Goal: Task Accomplishment & Management: Use online tool/utility

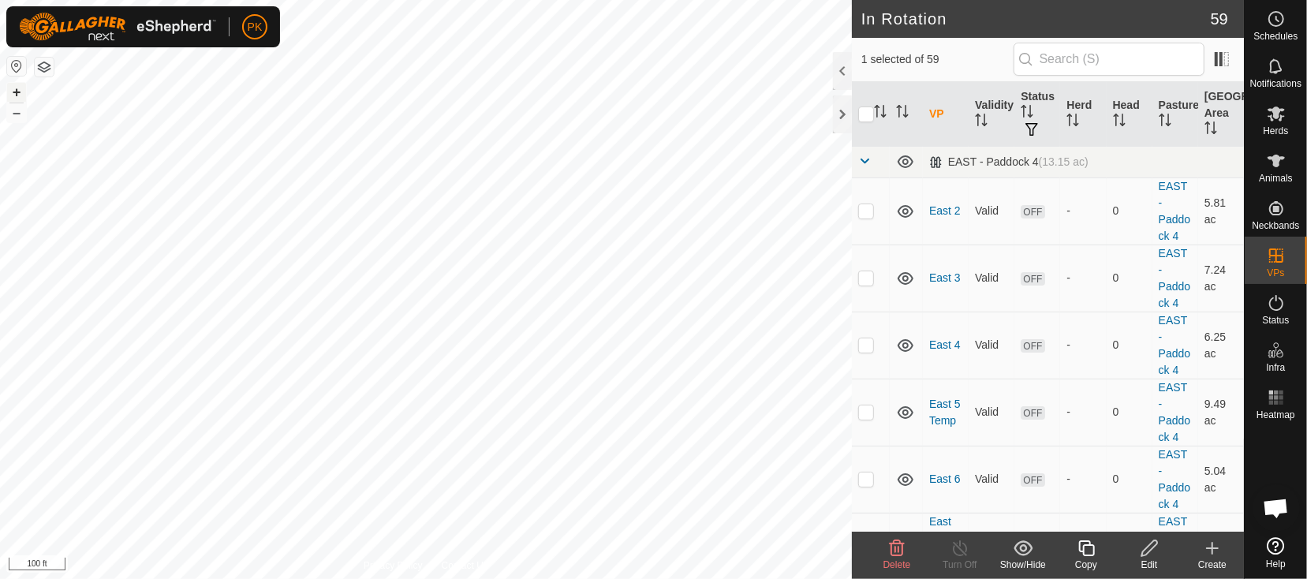
checkbox input "false"
checkbox input "true"
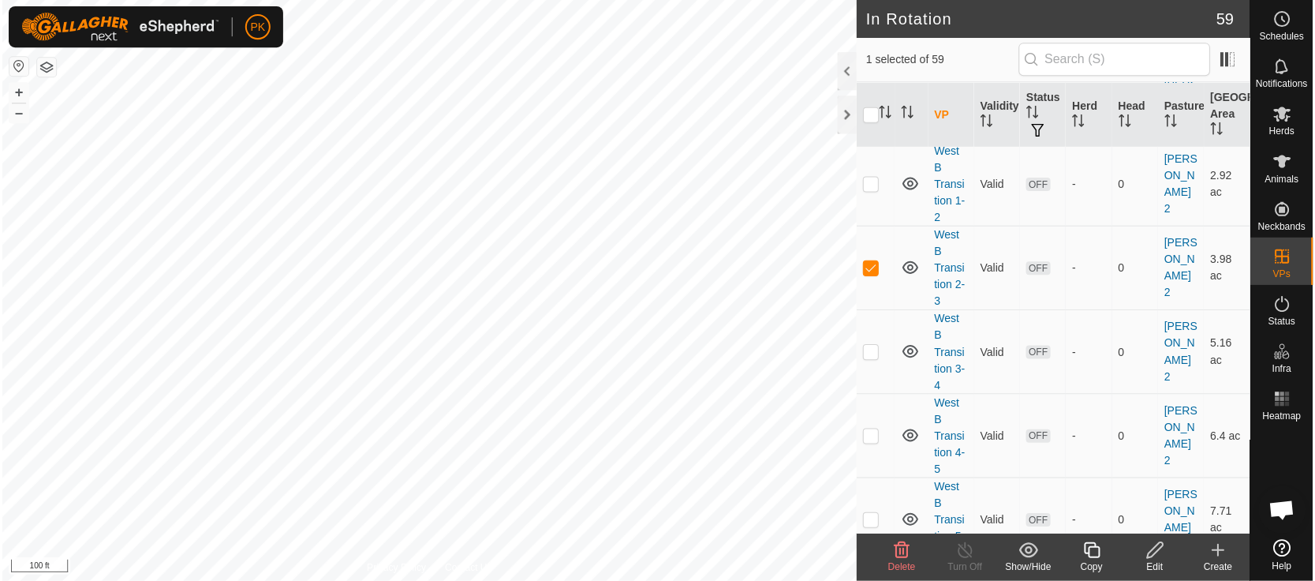
scroll to position [3603, 0]
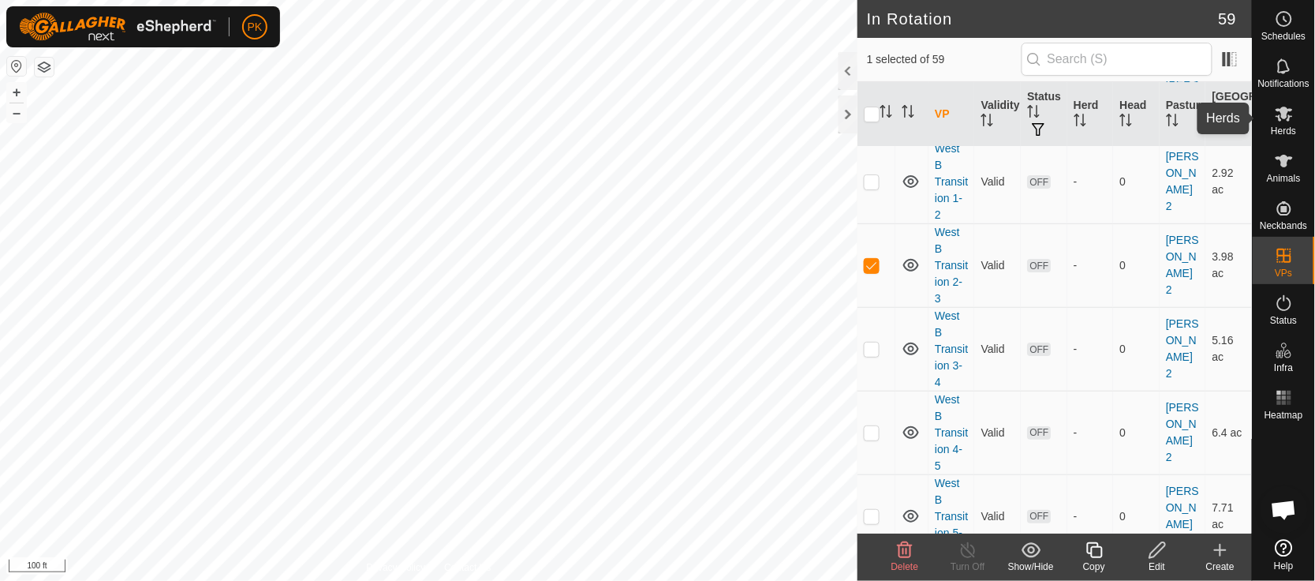
click at [1283, 129] on span "Herds" at bounding box center [1283, 130] width 25 height 9
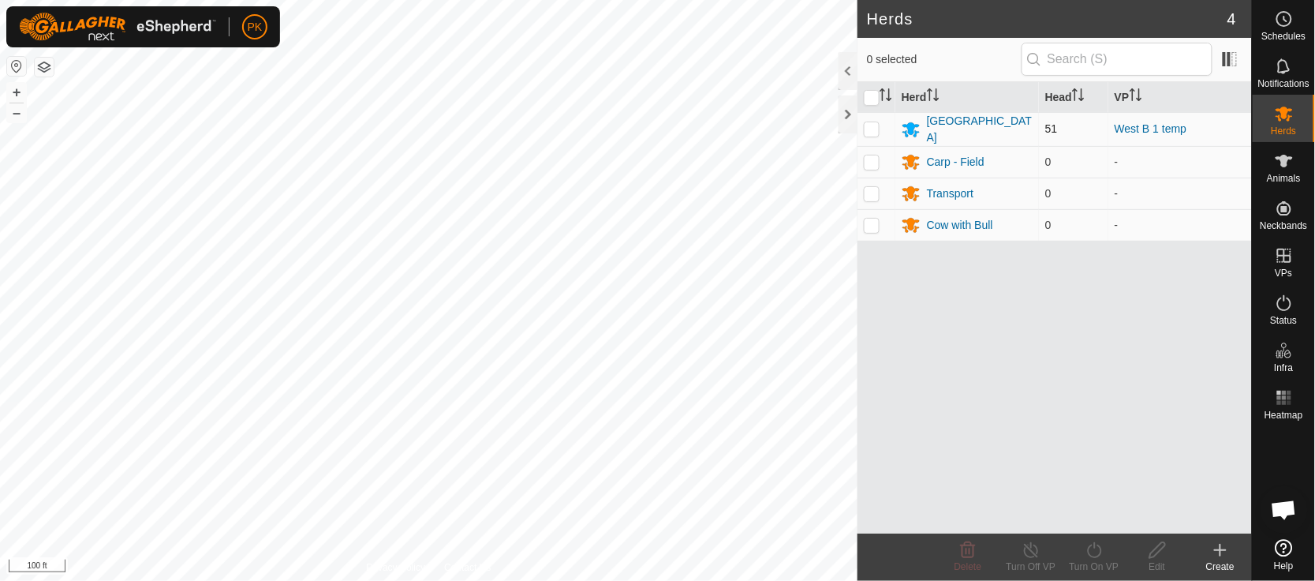
click at [870, 127] on p-checkbox at bounding box center [872, 128] width 16 height 13
checkbox input "true"
click at [1088, 549] on icon at bounding box center [1095, 550] width 20 height 19
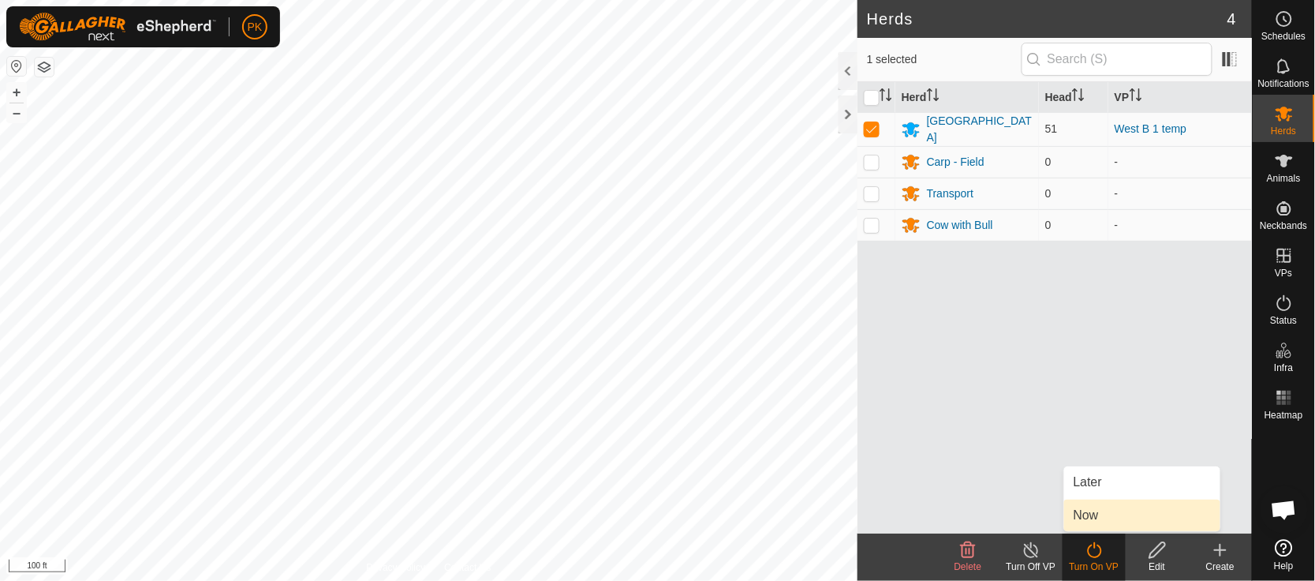
click at [1087, 518] on link "Now" at bounding box center [1142, 515] width 156 height 32
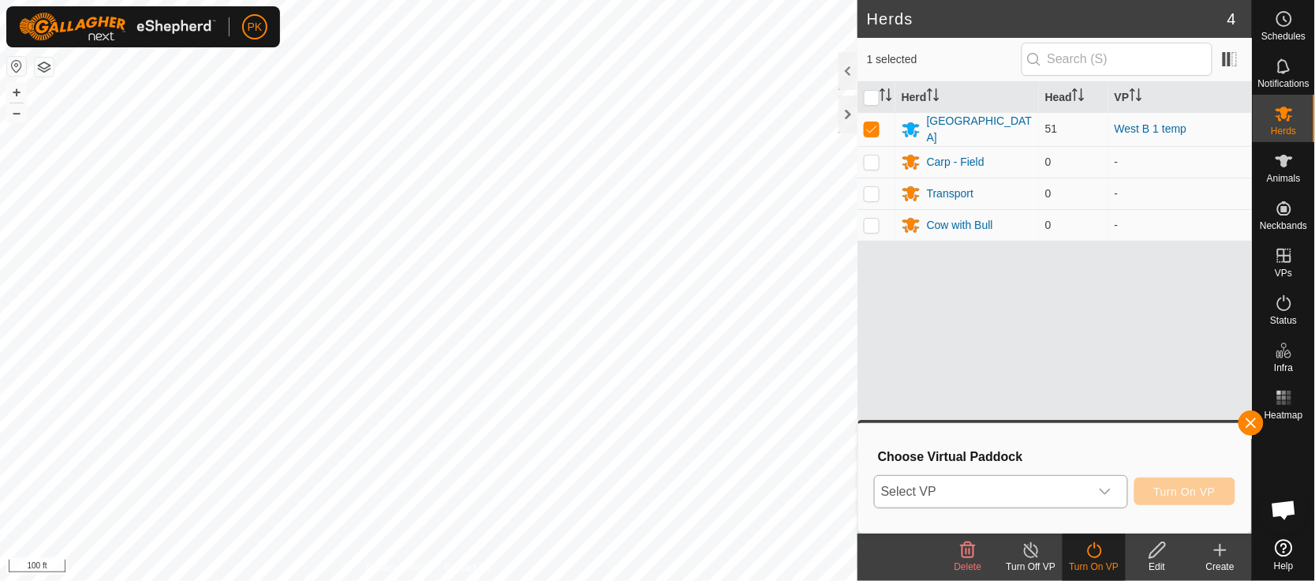
click at [1105, 495] on icon "dropdown trigger" at bounding box center [1105, 491] width 13 height 13
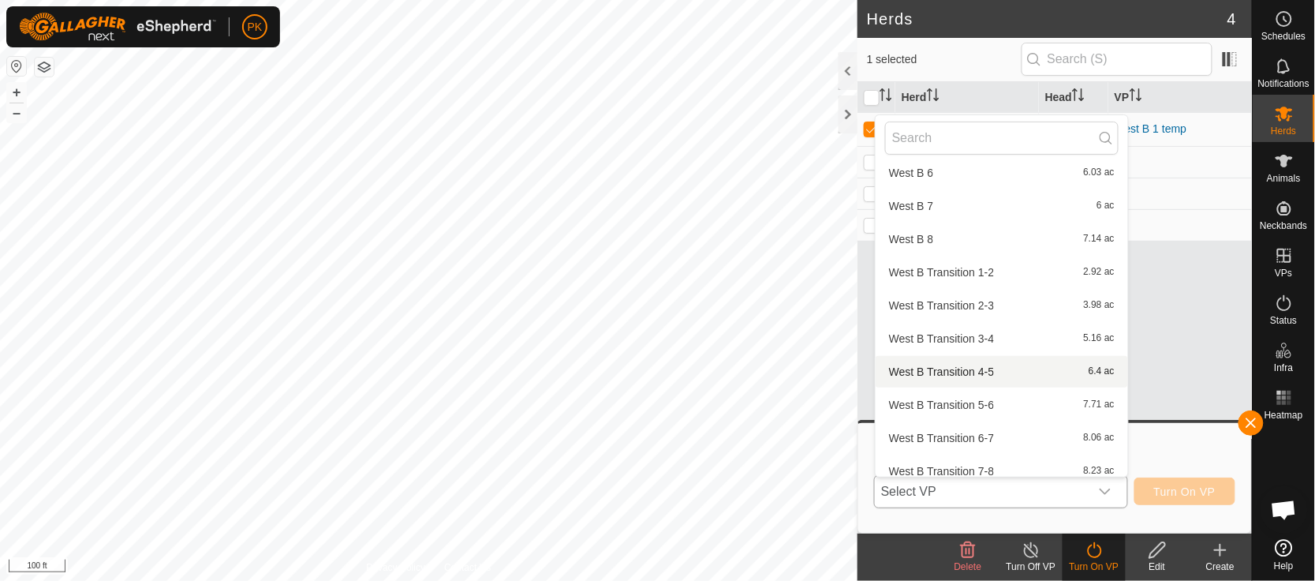
scroll to position [1741, 0]
click at [1003, 301] on li "West B Transition 2-3 3.98 ac" at bounding box center [1002, 305] width 252 height 32
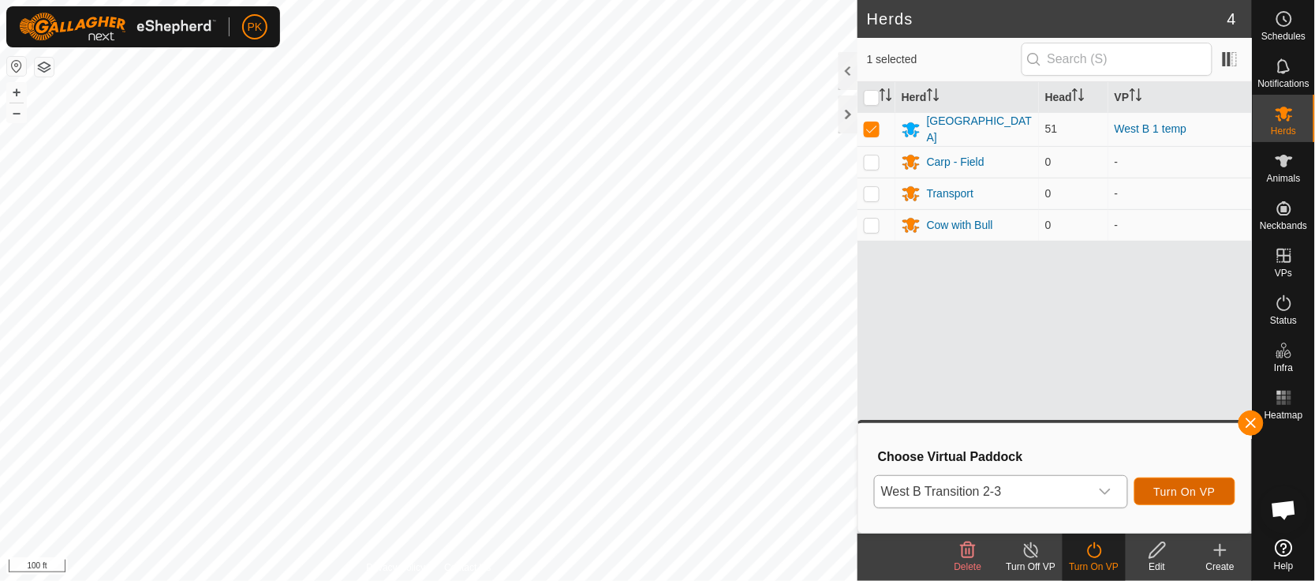
click at [1169, 490] on span "Turn On VP" at bounding box center [1185, 491] width 62 height 13
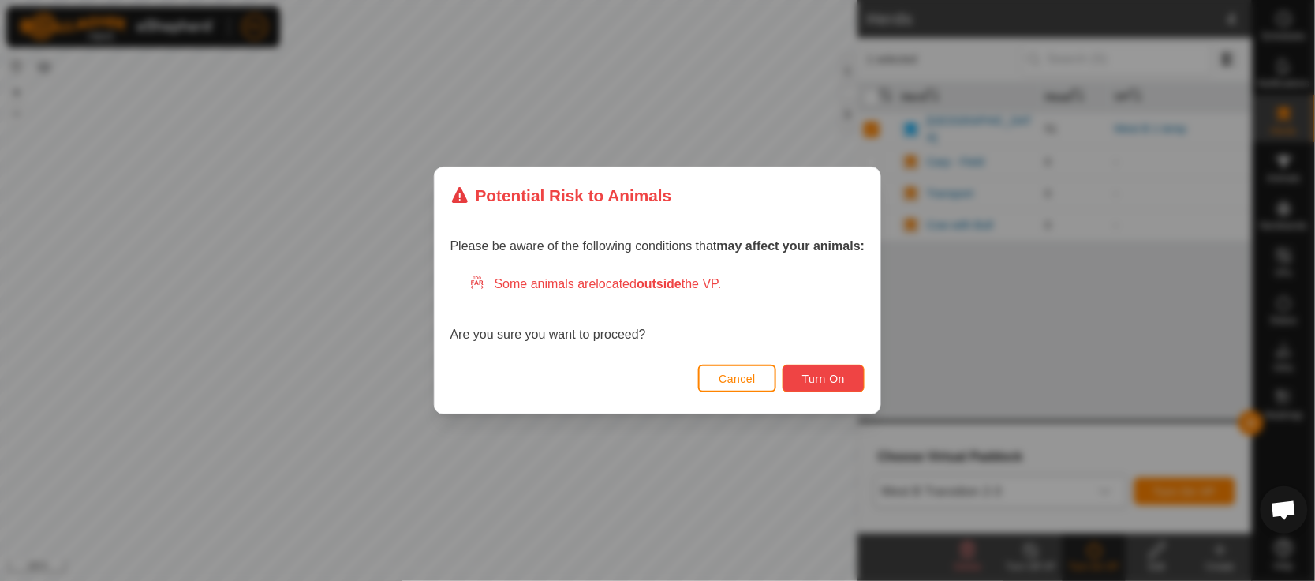
click at [822, 387] on button "Turn On" at bounding box center [824, 379] width 82 height 28
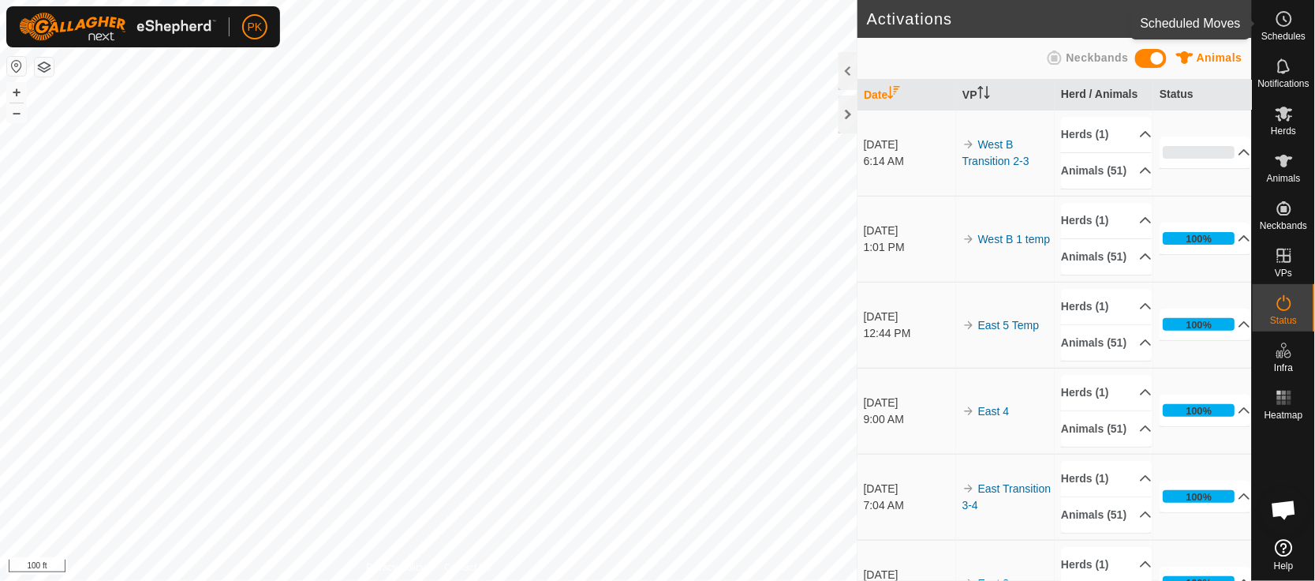
click at [1289, 27] on icon at bounding box center [1284, 18] width 19 height 19
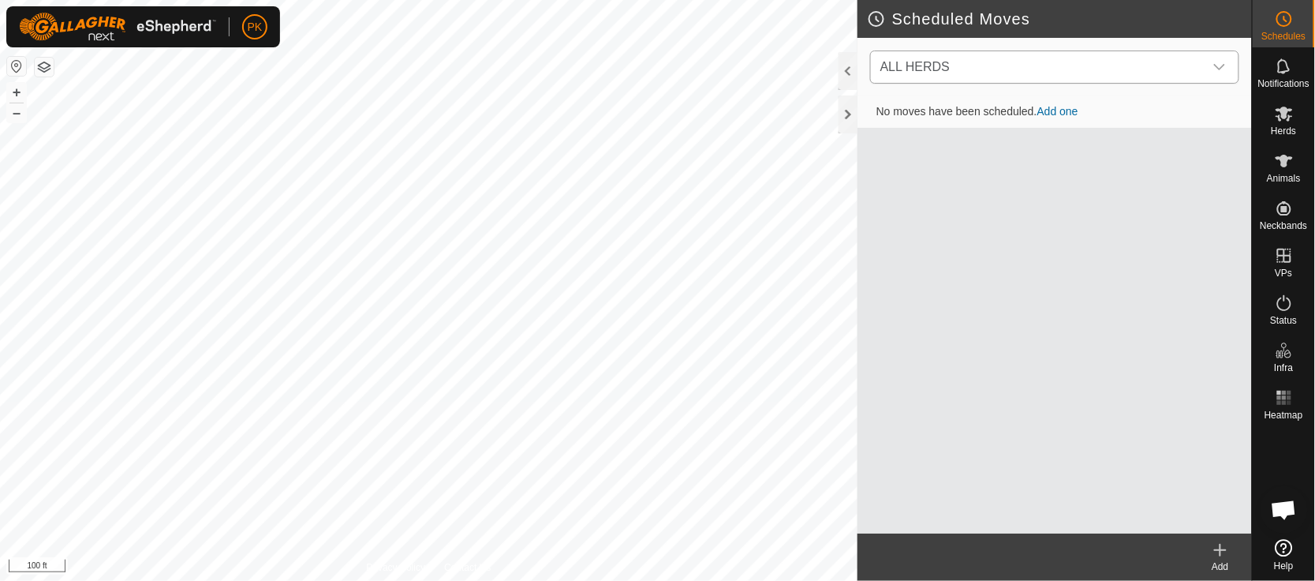
click at [1229, 69] on div "dropdown trigger" at bounding box center [1220, 67] width 32 height 32
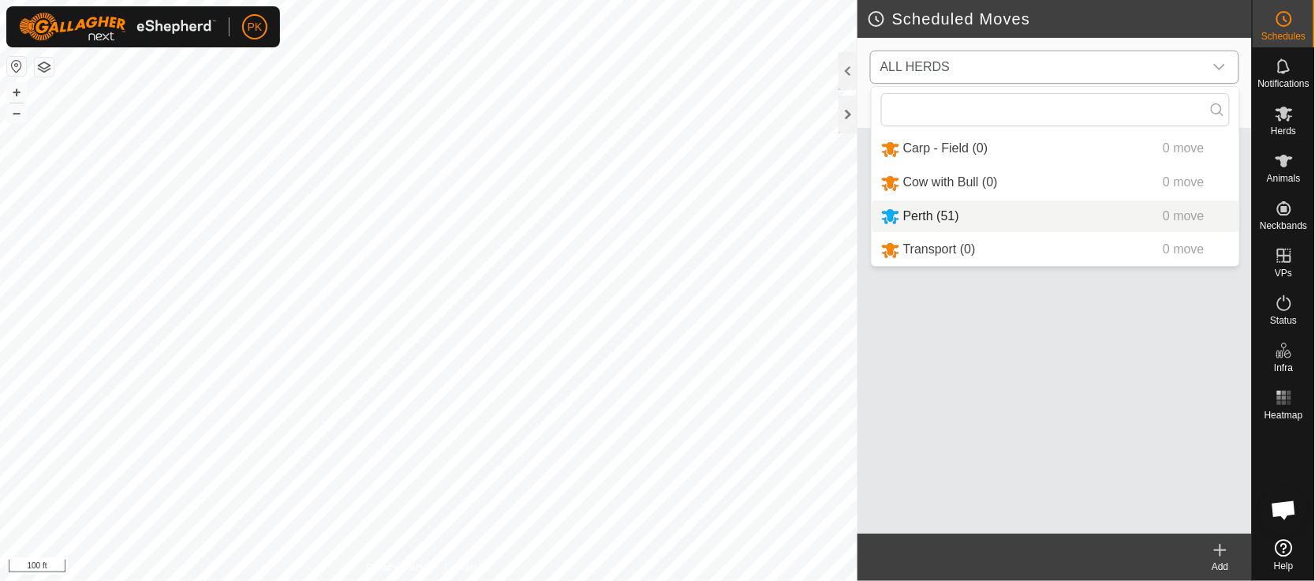
click at [1064, 216] on li "Perth (51) 0 move" at bounding box center [1056, 216] width 368 height 32
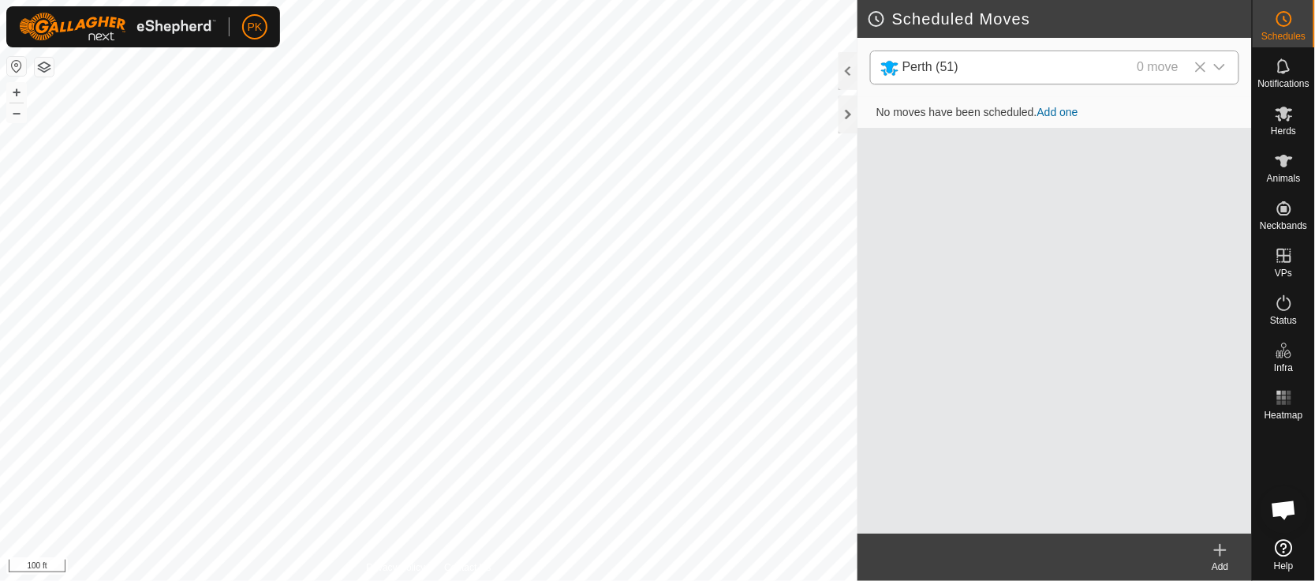
click at [1057, 115] on link "Add one" at bounding box center [1058, 112] width 41 height 13
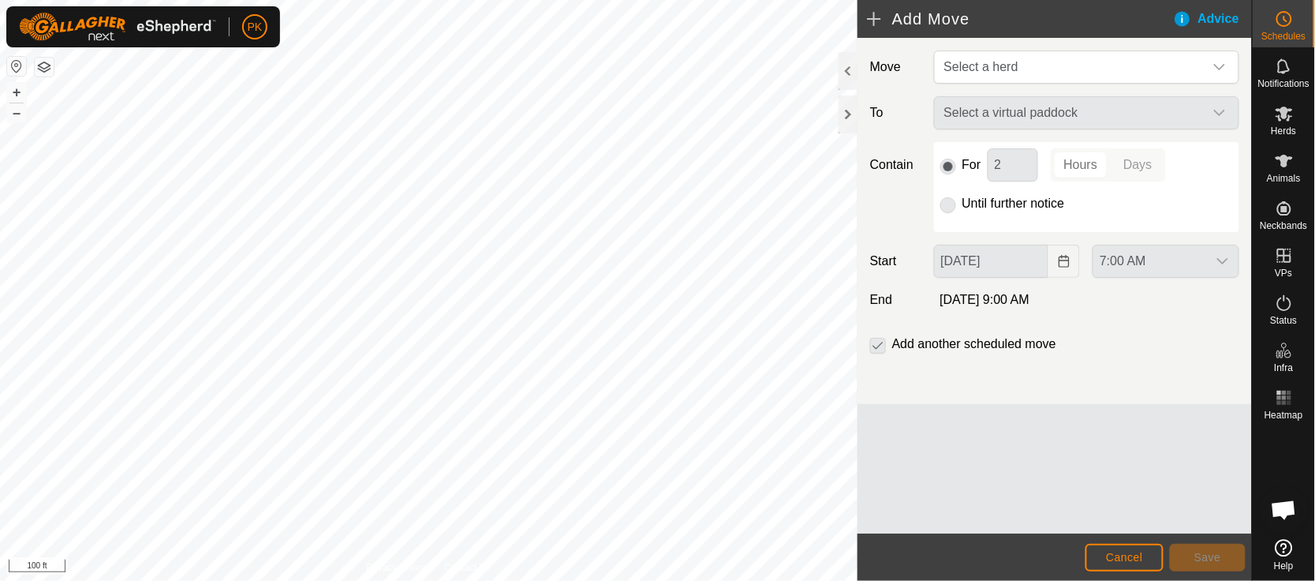
click at [1071, 109] on div "Select a virtual paddock" at bounding box center [1087, 112] width 318 height 33
click at [1088, 65] on span "Select a herd" at bounding box center [1071, 67] width 266 height 32
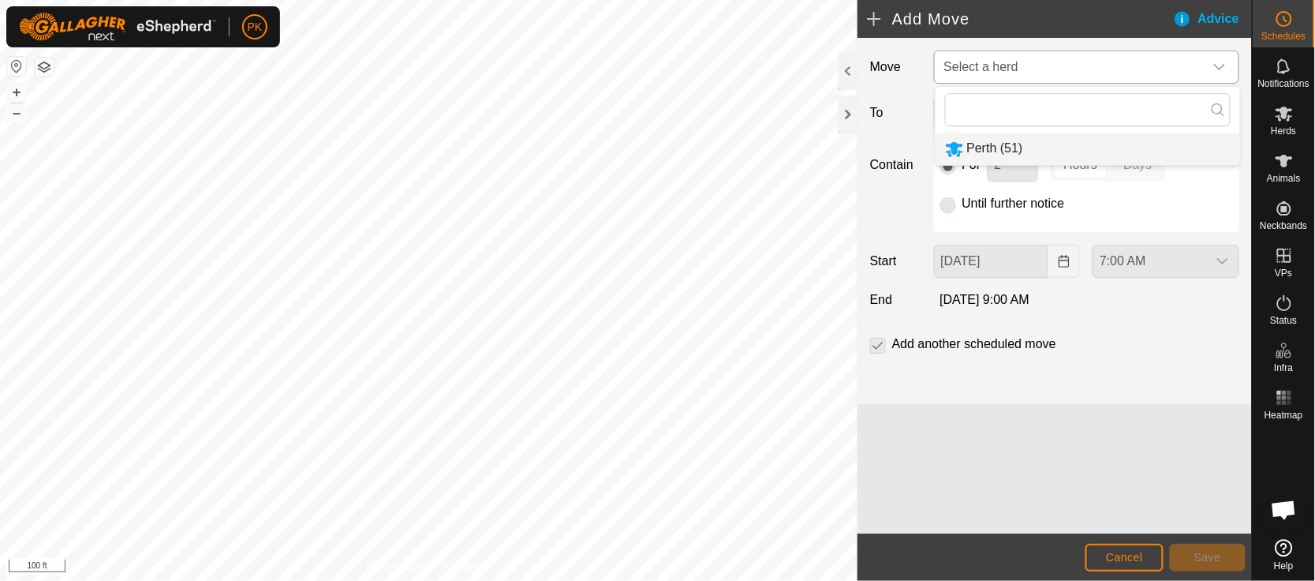
click at [1046, 138] on li "Perth (51)" at bounding box center [1088, 149] width 305 height 32
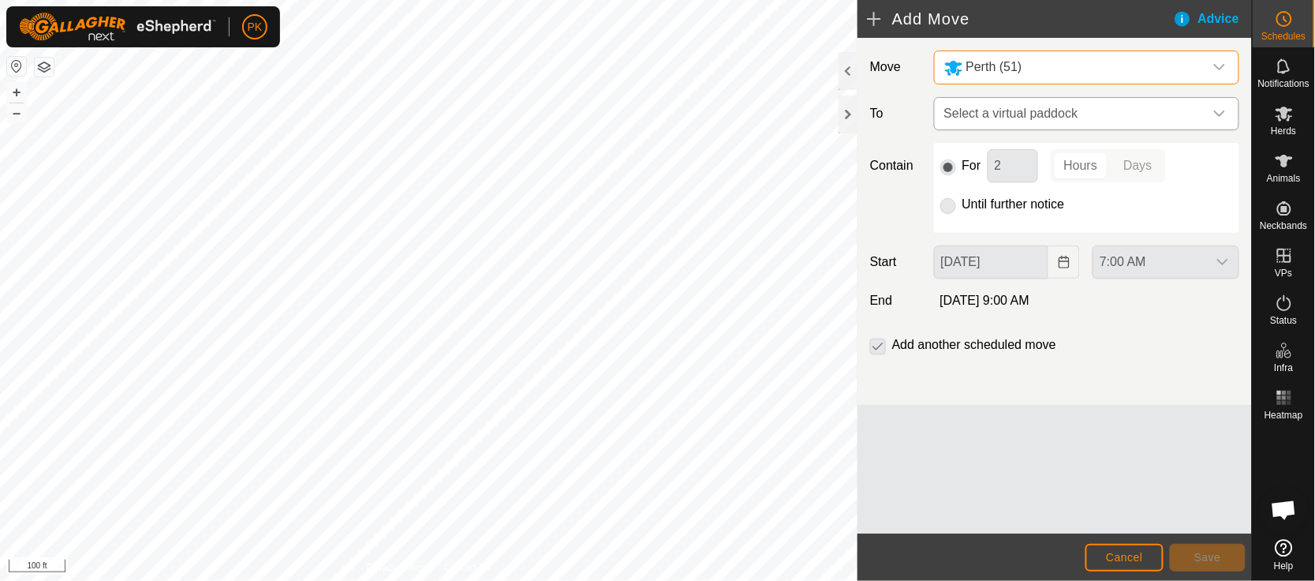
click at [1053, 116] on span "Select a virtual paddock" at bounding box center [1071, 114] width 266 height 32
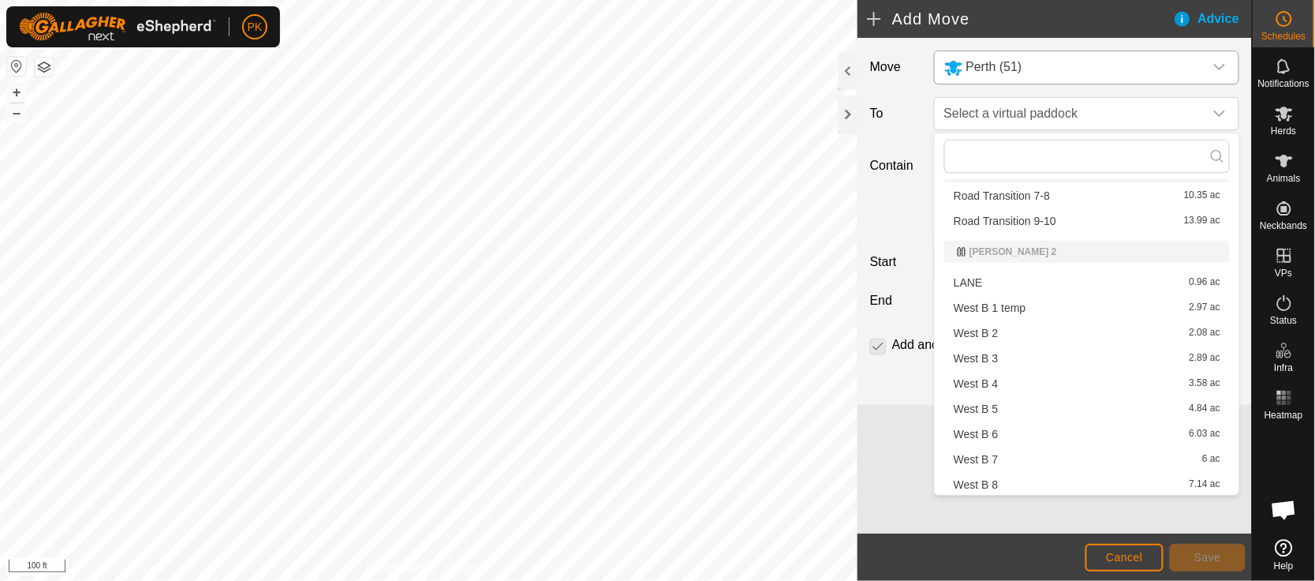
scroll to position [1145, 0]
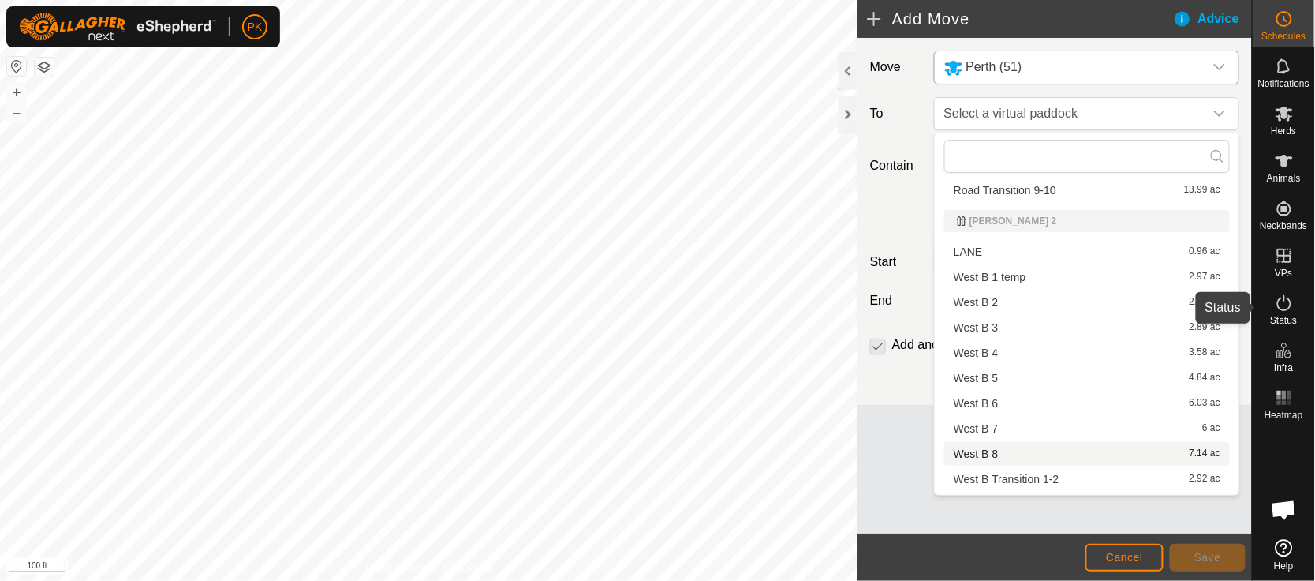
click at [1287, 301] on icon at bounding box center [1284, 303] width 19 height 19
click at [1286, 305] on icon at bounding box center [1284, 303] width 19 height 19
